Goal: Communication & Community: Share content

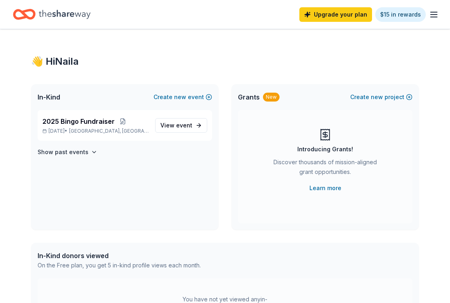
click at [433, 17] on line "button" at bounding box center [434, 17] width 6 height 0
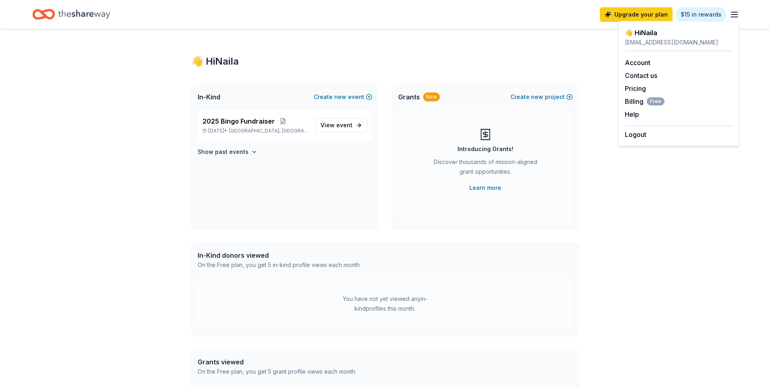
click at [450, 186] on div "👋 Hi [PERSON_NAME] In-Kind Create new event 2025 Bingo Fundraiser [DATE] • [GEO…" at bounding box center [385, 257] width 414 height 456
click at [74, 15] on icon "Home" at bounding box center [84, 14] width 52 height 9
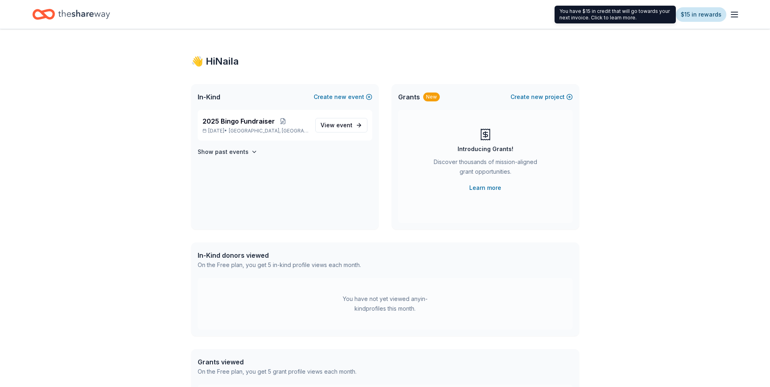
click at [450, 14] on link "$15 in rewards" at bounding box center [701, 14] width 51 height 15
click at [450, 15] on link "$15 in rewards" at bounding box center [701, 14] width 51 height 15
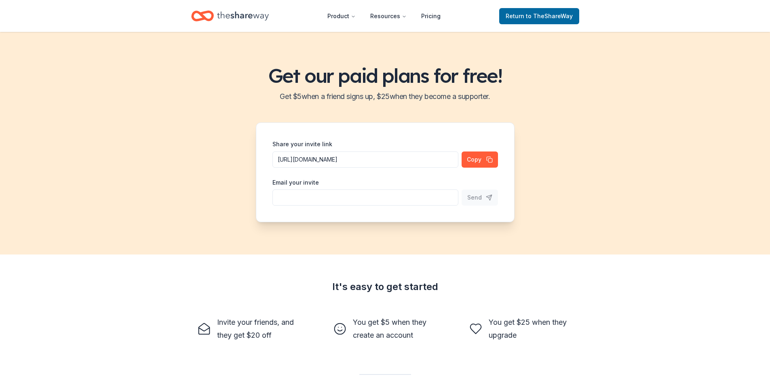
click at [313, 198] on input "Share your invite link" at bounding box center [365, 198] width 186 height 16
type input "[PERSON_NAME][EMAIL_ADDRESS][DOMAIN_NAME]"
click at [450, 198] on span "Send" at bounding box center [474, 198] width 15 height 10
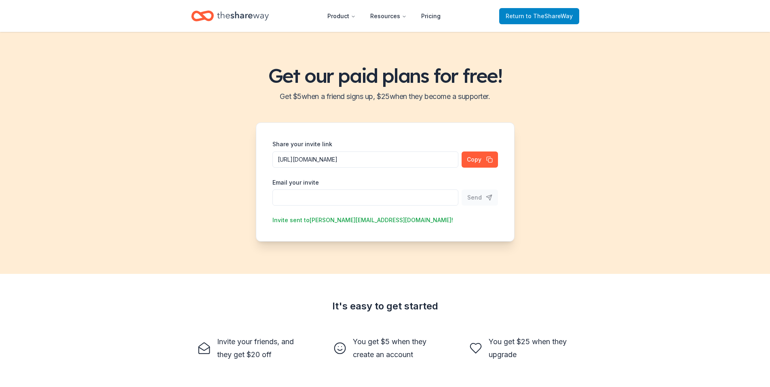
click at [450, 15] on span "Return to TheShareWay" at bounding box center [539, 16] width 67 height 10
